Goal: Information Seeking & Learning: Learn about a topic

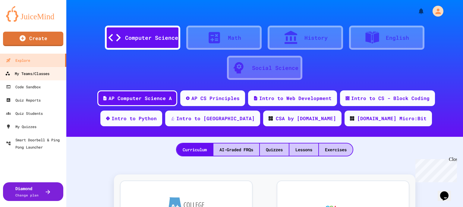
click at [51, 76] on link "My Teams/Classes" at bounding box center [33, 74] width 68 height 14
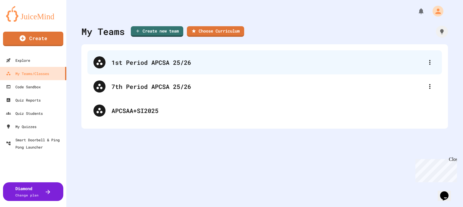
click at [141, 66] on div "1st Period APCSA 25/26" at bounding box center [268, 62] width 313 height 9
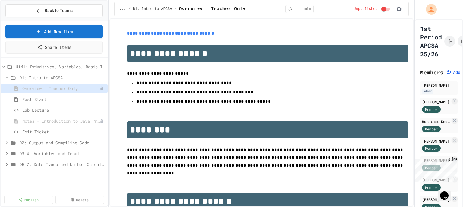
click at [110, 81] on div "**********" at bounding box center [231, 103] width 463 height 207
click at [71, 11] on span "Back to Teams" at bounding box center [59, 11] width 28 height 6
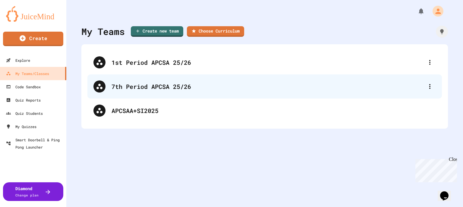
click at [145, 84] on div "7th Period APCSA 25/26" at bounding box center [268, 86] width 313 height 9
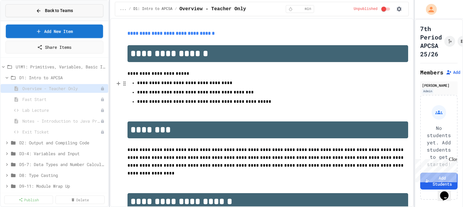
click at [21, 13] on button "Back to Teams" at bounding box center [54, 10] width 98 height 13
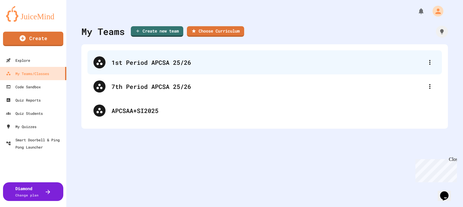
click at [122, 63] on div "1st Period APCSA 25/26" at bounding box center [268, 62] width 313 height 9
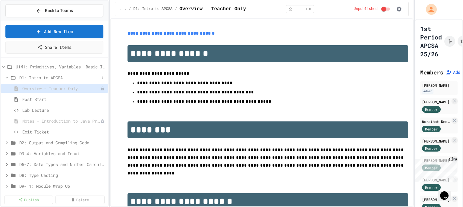
click at [7, 77] on icon at bounding box center [7, 78] width 3 height 2
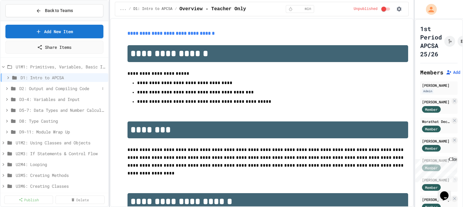
click at [8, 87] on icon at bounding box center [6, 88] width 5 height 5
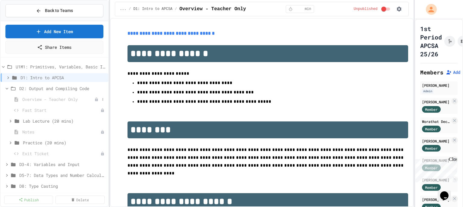
click at [49, 100] on span "Overview - Teacher Only" at bounding box center [58, 99] width 72 height 6
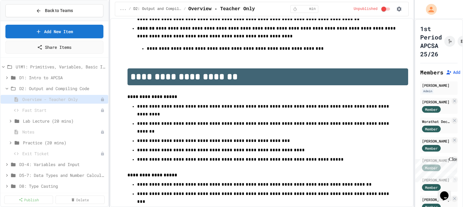
scroll to position [458, 0]
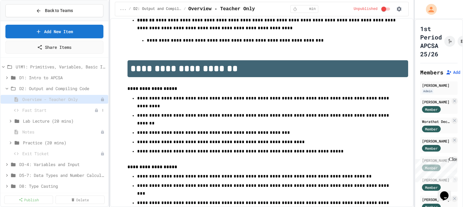
click at [52, 111] on span "Fast Start" at bounding box center [58, 110] width 72 height 6
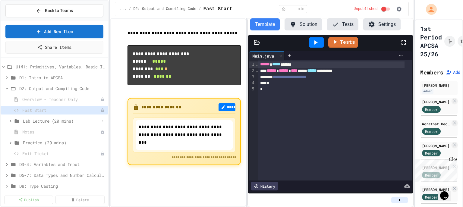
click at [60, 118] on span "Lab Lecture (20 mins)" at bounding box center [61, 121] width 77 height 6
click at [55, 129] on span "First Challenge - Manual Column Alignment" at bounding box center [60, 132] width 68 height 6
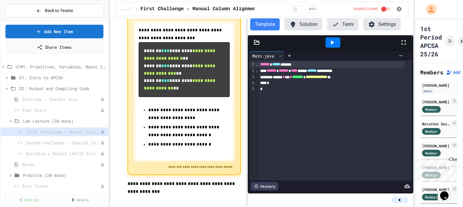
scroll to position [36, 0]
click at [50, 160] on div "Notes" at bounding box center [55, 164] width 108 height 9
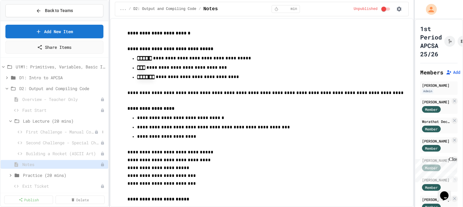
click at [68, 132] on span "First Challenge - Manual Column Alignment" at bounding box center [60, 132] width 68 height 6
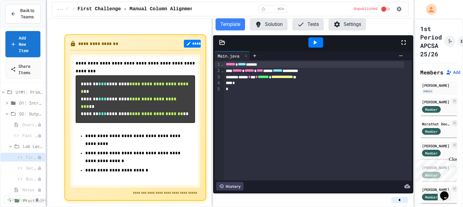
click at [44, 66] on div "**********" at bounding box center [231, 103] width 463 height 207
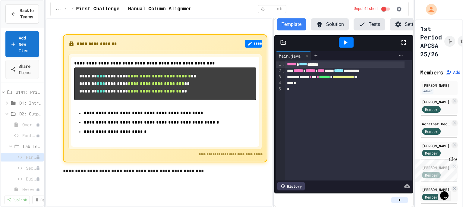
click at [275, 64] on div "**********" at bounding box center [230, 112] width 368 height 189
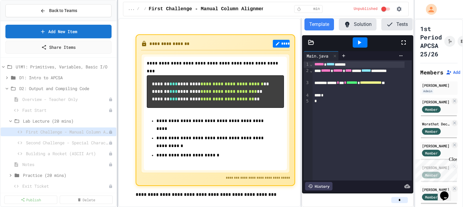
click at [118, 75] on div "**********" at bounding box center [231, 103] width 463 height 207
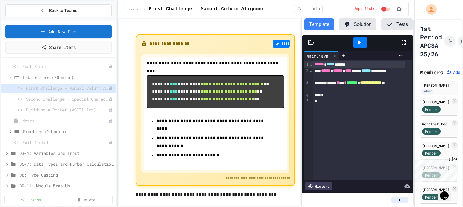
scroll to position [48, 0]
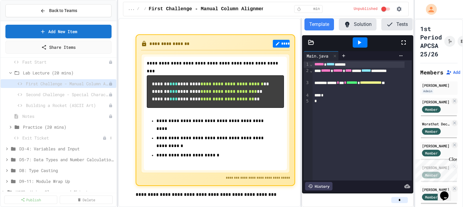
click at [47, 140] on span "Exit Ticket" at bounding box center [62, 138] width 80 height 6
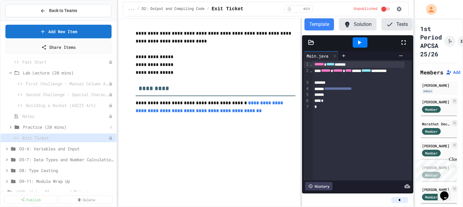
click at [51, 126] on span "Practice (20 mins)" at bounding box center [65, 127] width 85 height 6
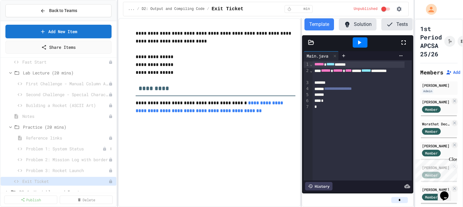
click at [52, 148] on span "Problem 1: System Status" at bounding box center [64, 149] width 77 height 6
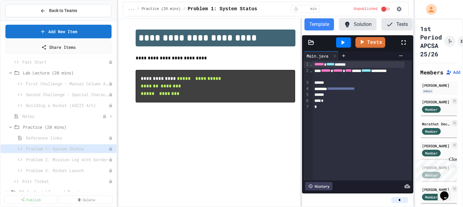
click at [33, 115] on span "Notes" at bounding box center [62, 116] width 80 height 6
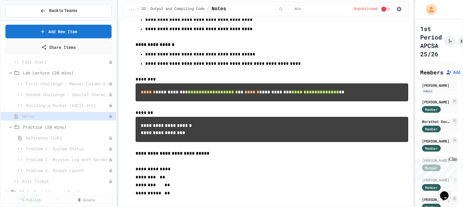
scroll to position [338, 0]
